Goal: Check status: Check status

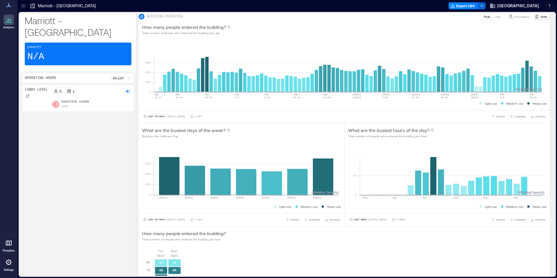
scroll to position [143, 0]
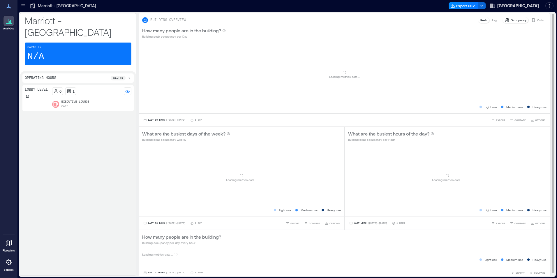
click at [535, 16] on div "BUILDING OVERVIEW Peak Avg Occupancy Visits" at bounding box center [344, 18] width 411 height 10
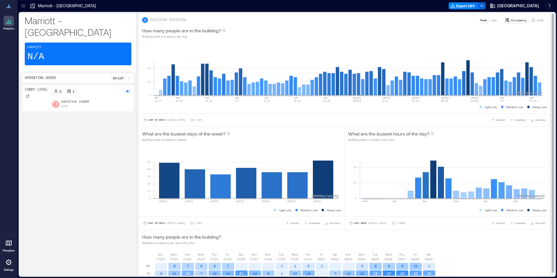
click at [537, 18] on p "Visits" at bounding box center [540, 20] width 7 height 5
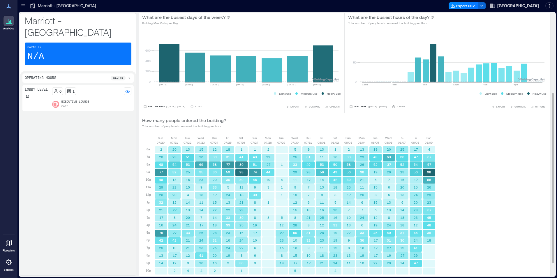
scroll to position [143, 0]
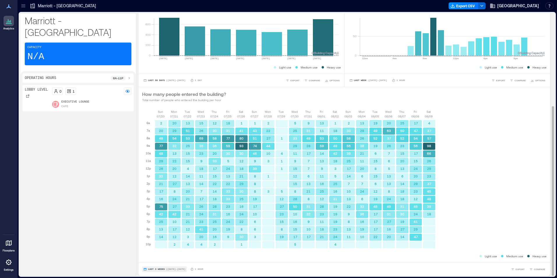
click at [158, 269] on span "Last 3 Weeks" at bounding box center [156, 269] width 17 height 0
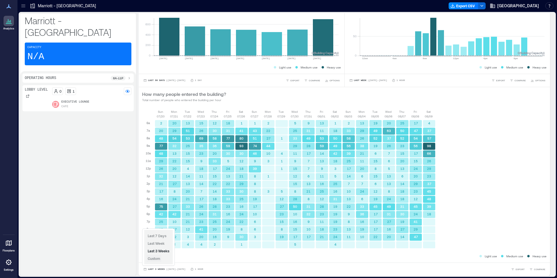
click at [156, 261] on button "Custom" at bounding box center [154, 258] width 15 height 7
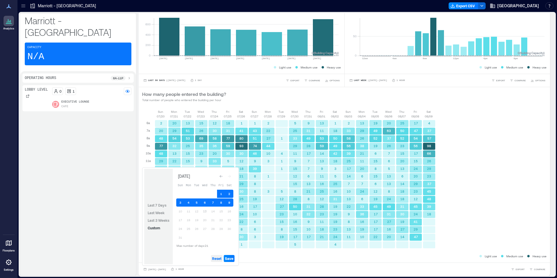
click at [219, 257] on span "Reset" at bounding box center [216, 258] width 9 height 5
click at [206, 212] on button "13" at bounding box center [205, 211] width 8 height 8
click at [198, 213] on button "12" at bounding box center [197, 211] width 8 height 8
click at [230, 261] on button "Save" at bounding box center [229, 258] width 11 height 7
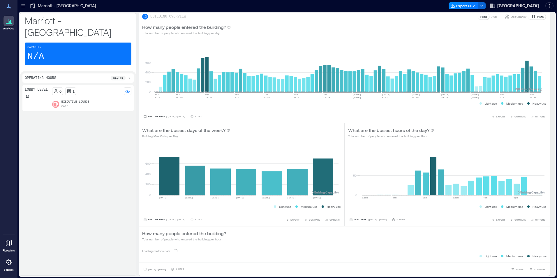
scroll to position [3, 0]
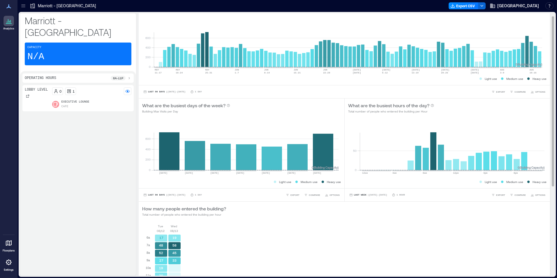
scroll to position [120, 0]
